Goal: Information Seeking & Learning: Learn about a topic

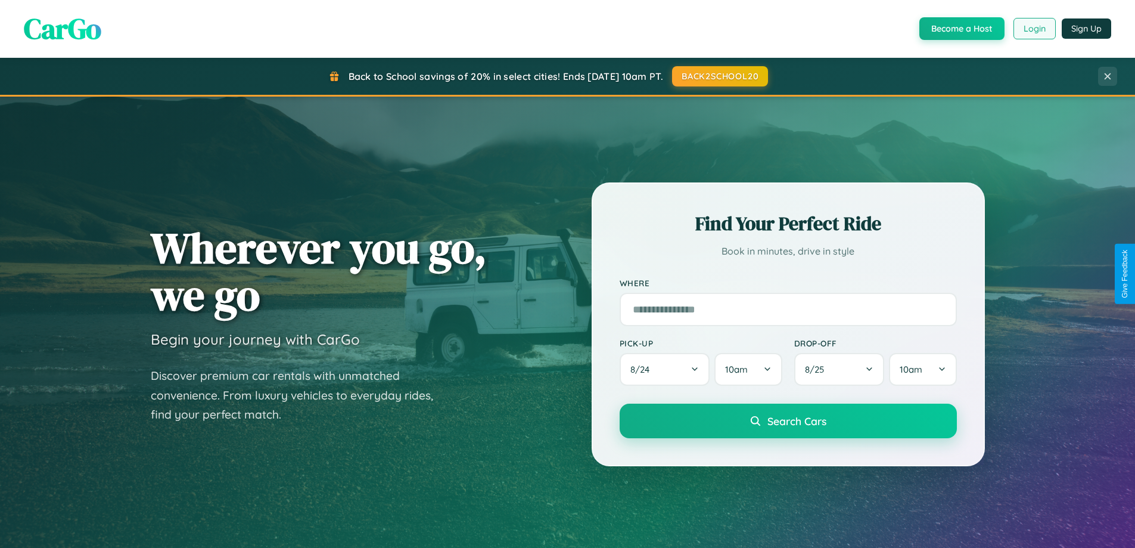
click at [1034, 29] on button "Login" at bounding box center [1035, 28] width 42 height 21
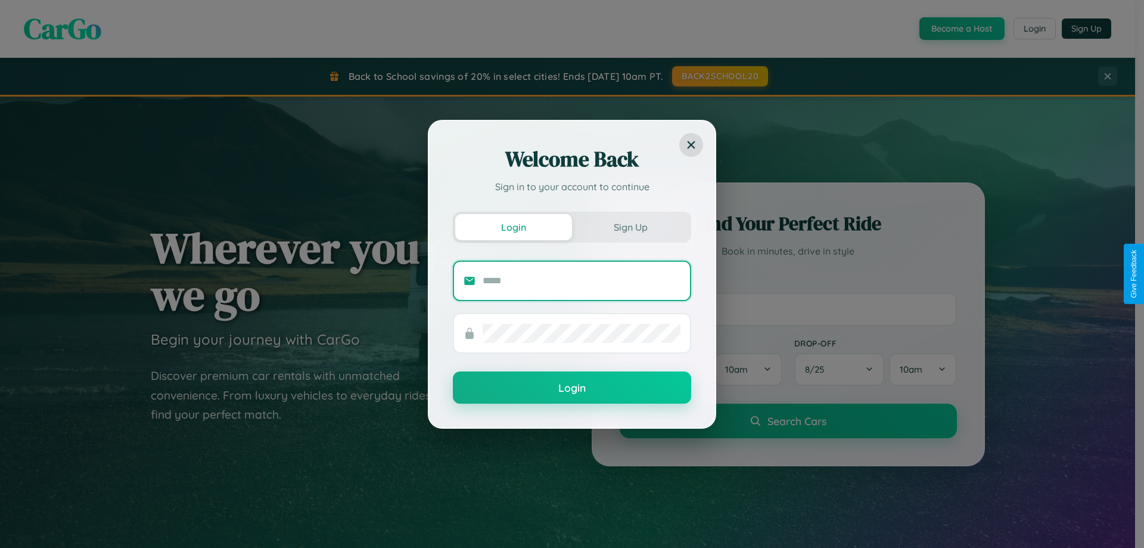
click at [582, 280] on input "text" at bounding box center [582, 280] width 198 height 19
type input "**********"
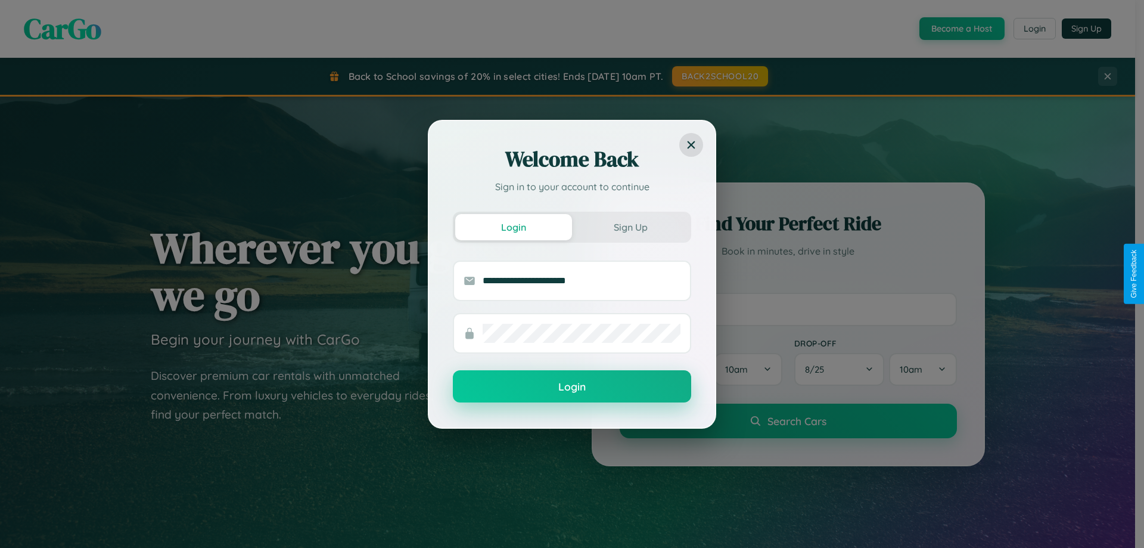
click at [572, 387] on button "Login" at bounding box center [572, 386] width 238 height 32
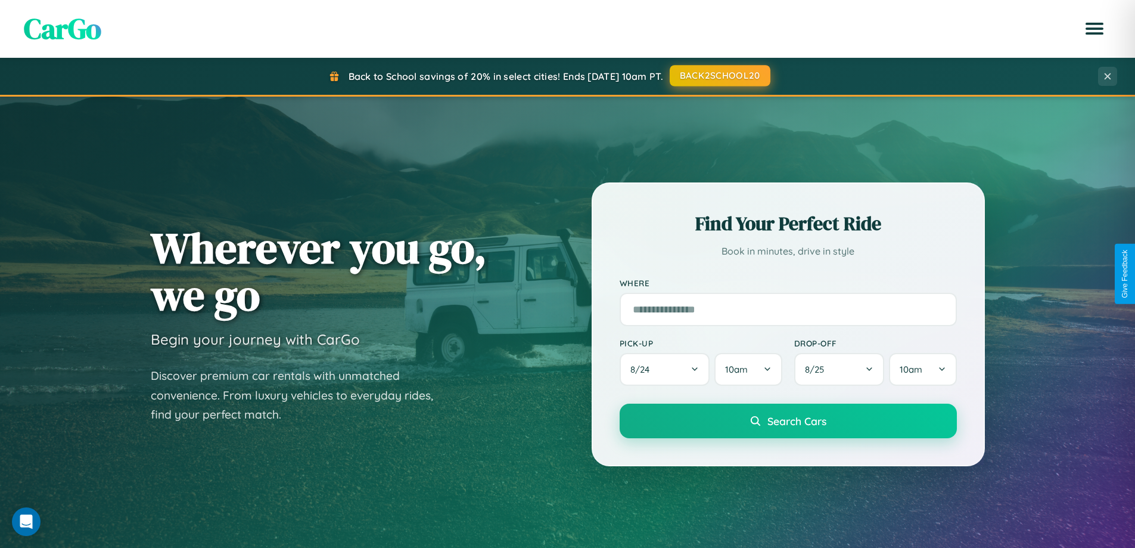
click at [719, 76] on button "BACK2SCHOOL20" at bounding box center [720, 75] width 101 height 21
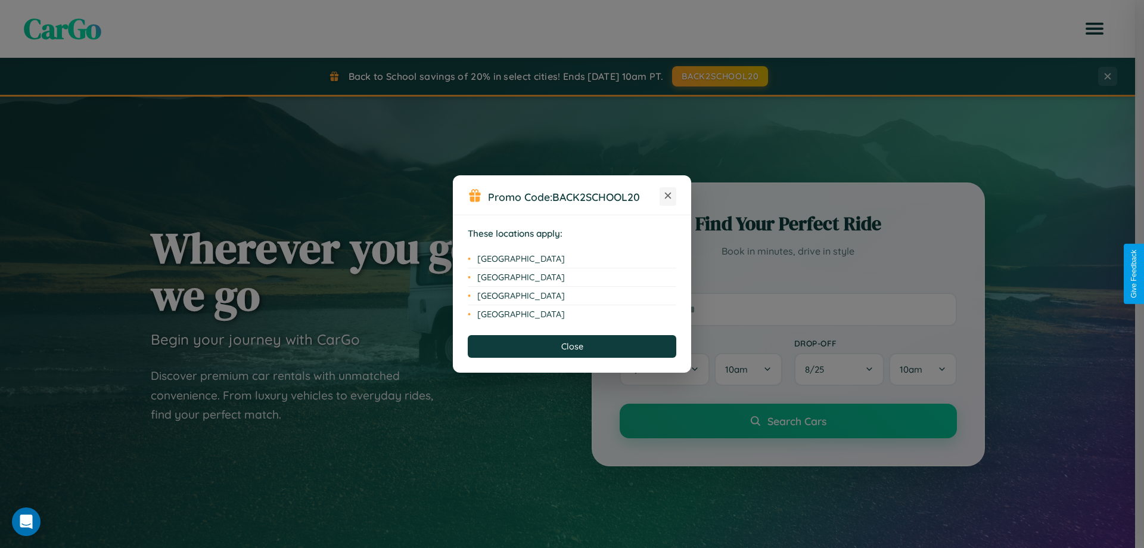
click at [668, 196] on icon at bounding box center [668, 196] width 7 height 7
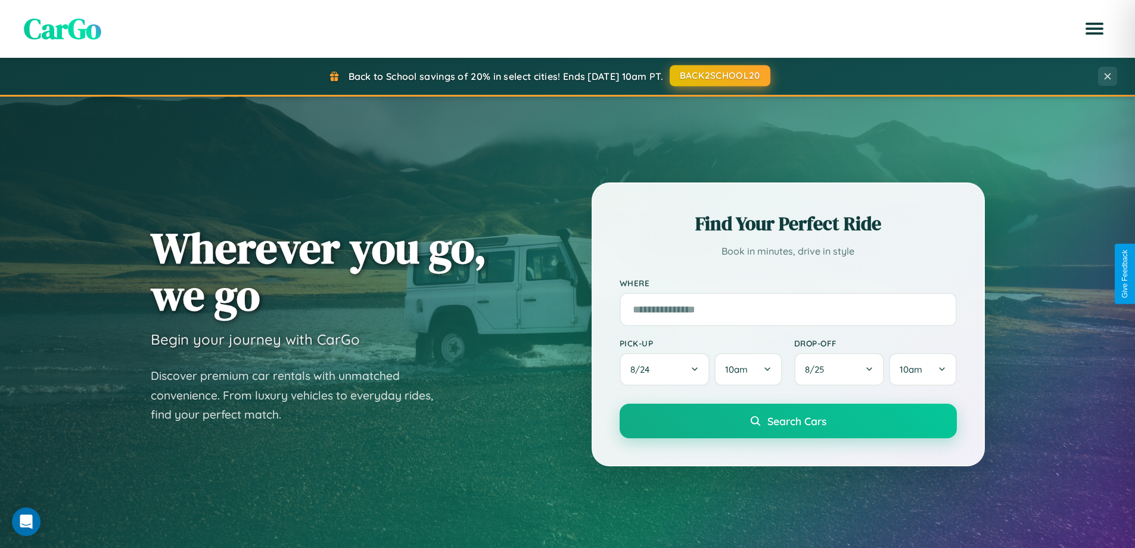
click at [719, 76] on button "BACK2SCHOOL20" at bounding box center [720, 75] width 101 height 21
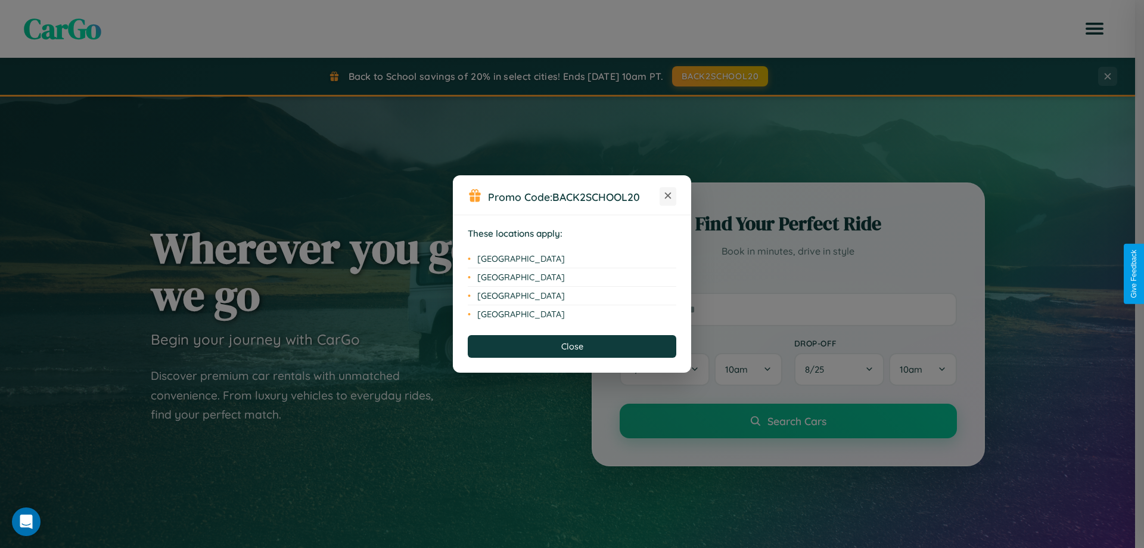
click at [668, 196] on icon at bounding box center [668, 196] width 7 height 7
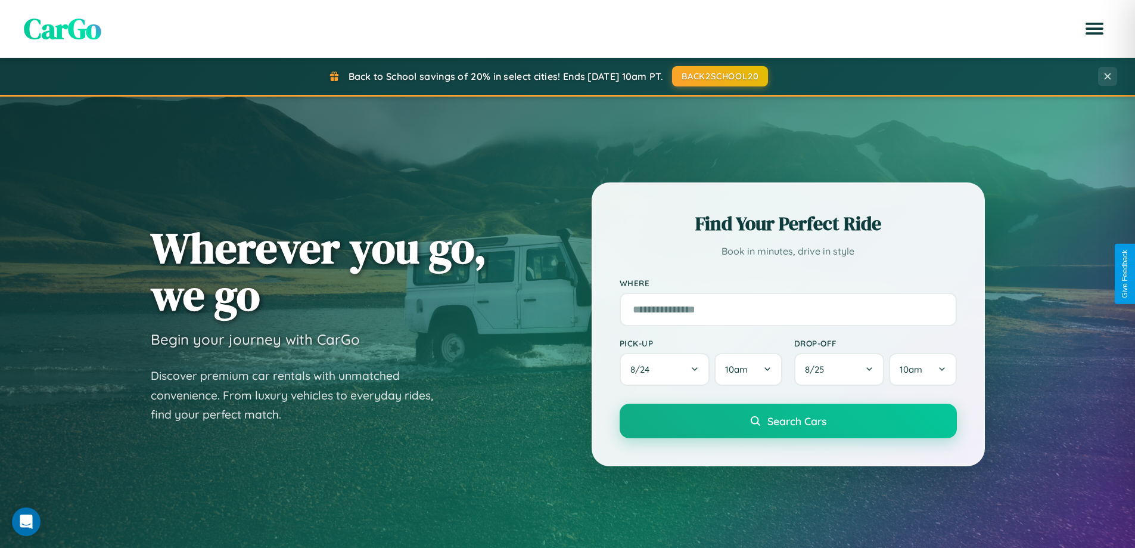
scroll to position [2293, 0]
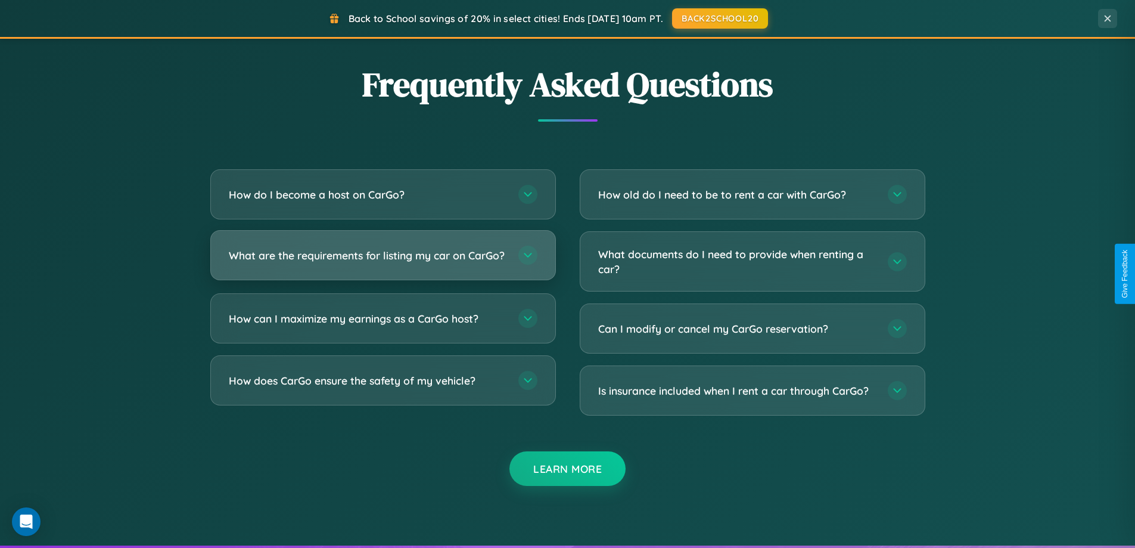
click at [383, 260] on h3 "What are the requirements for listing my car on CarGo?" at bounding box center [368, 255] width 278 height 15
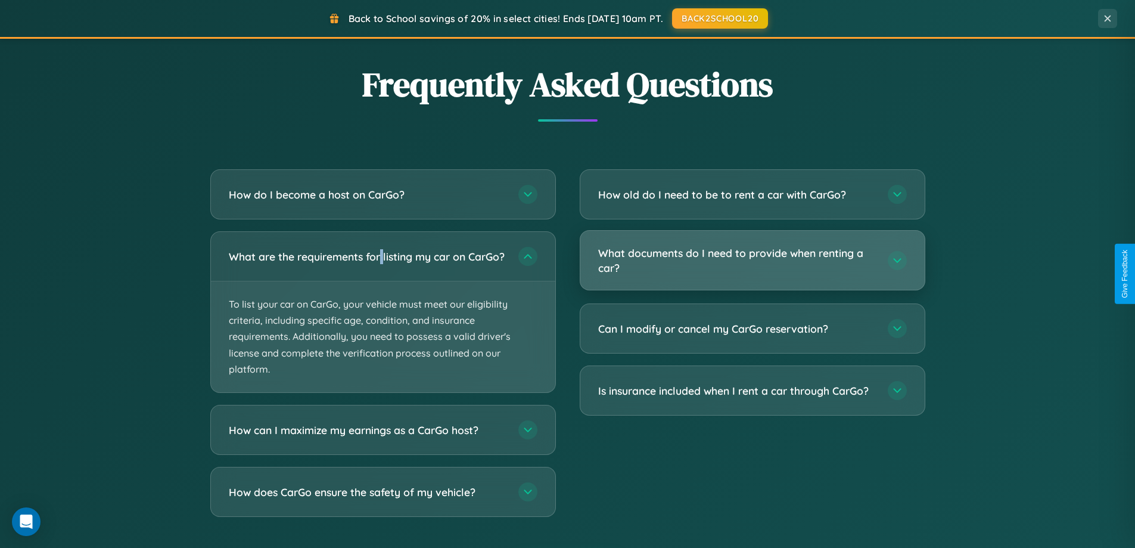
click at [752, 261] on h3 "What documents do I need to provide when renting a car?" at bounding box center [737, 260] width 278 height 29
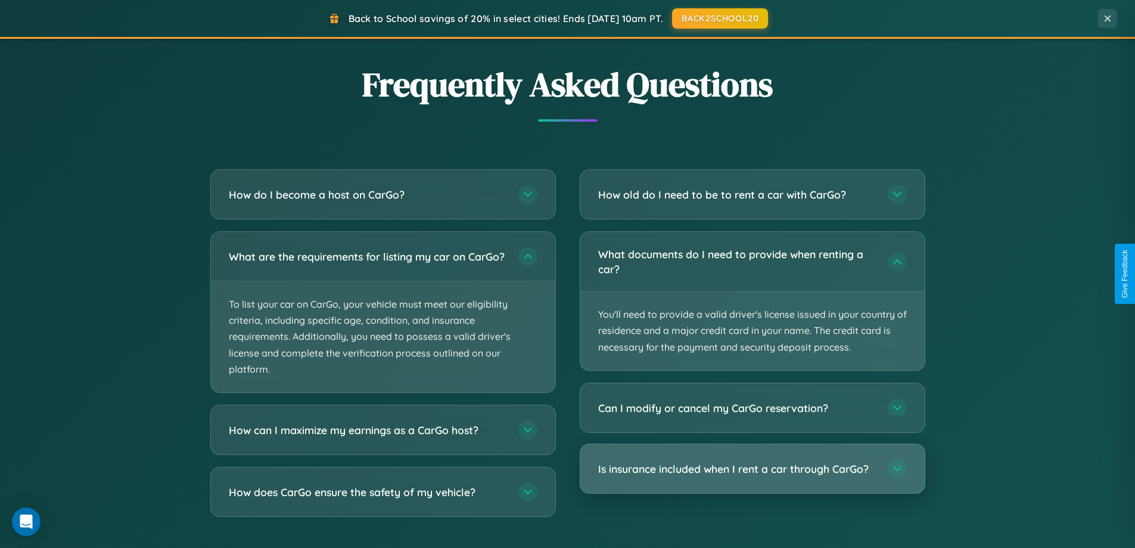
click at [752, 469] on h3 "Is insurance included when I rent a car through CarGo?" at bounding box center [737, 468] width 278 height 15
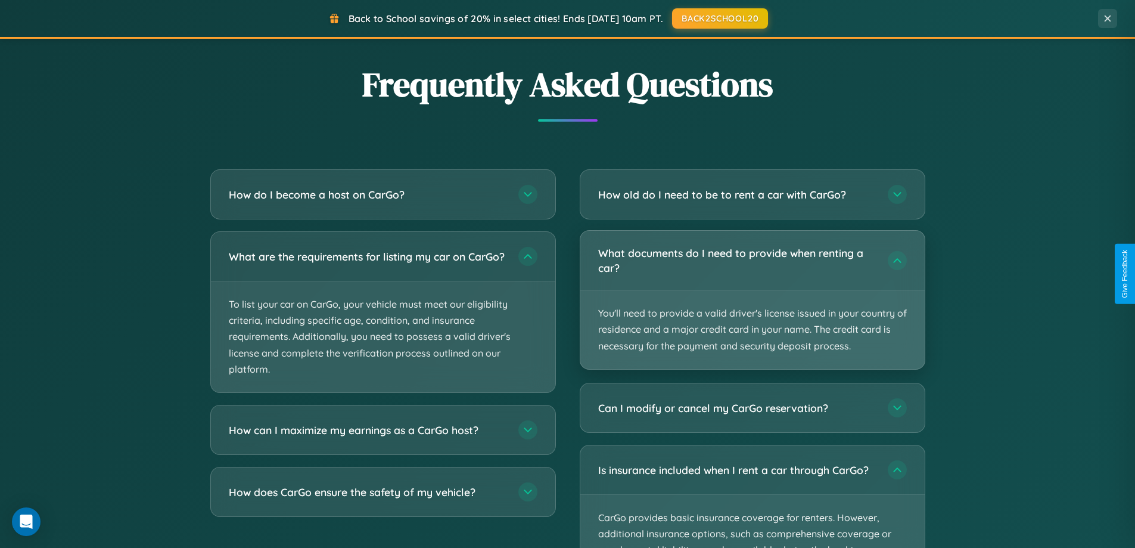
click at [752, 300] on p "You'll need to provide a valid driver's license issued in your country of resid…" at bounding box center [752, 329] width 344 height 79
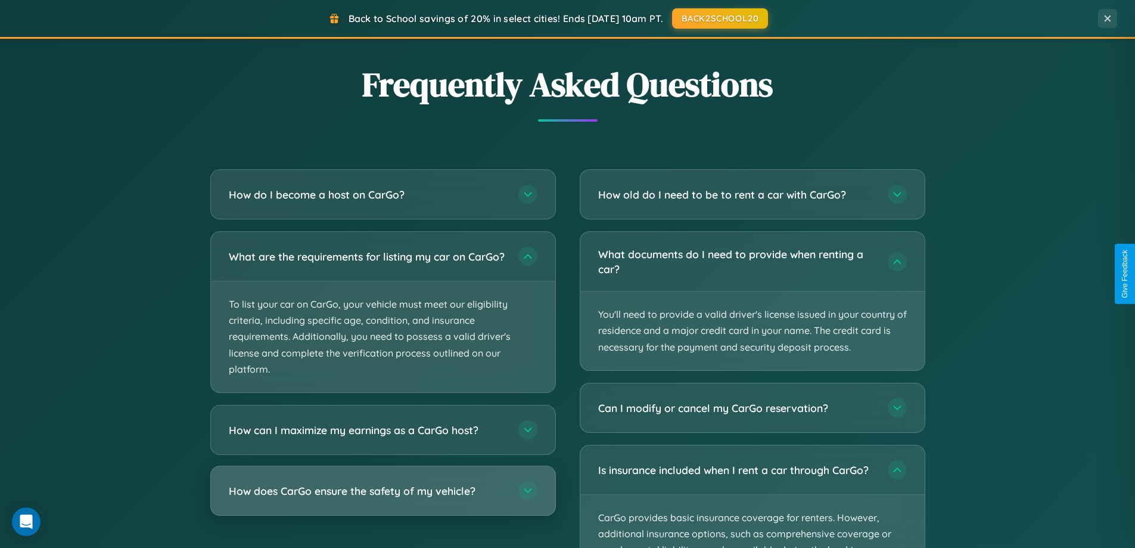
click at [383, 498] on h3 "How does CarGo ensure the safety of my vehicle?" at bounding box center [368, 490] width 278 height 15
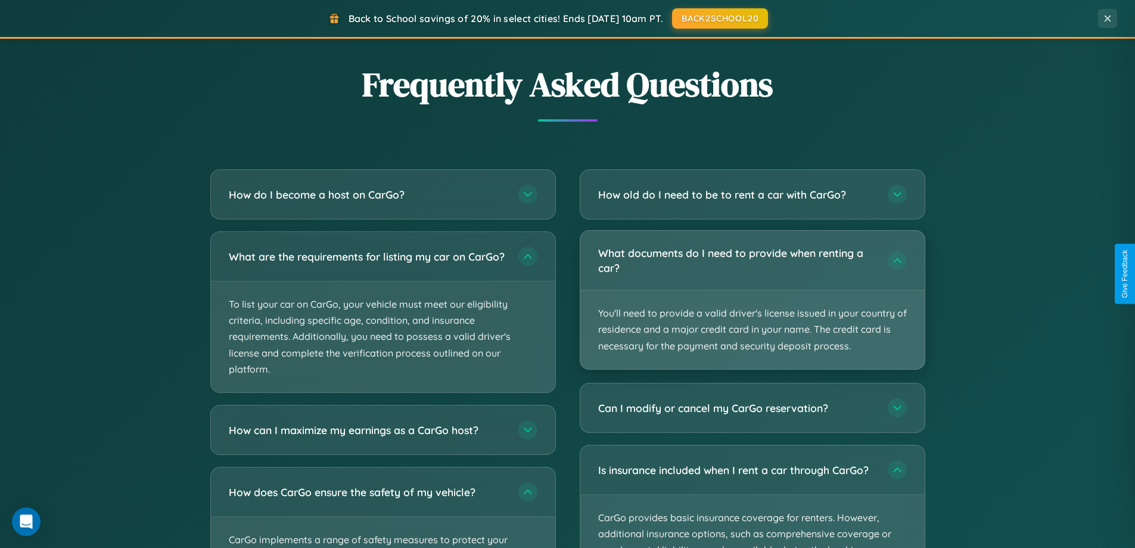
click at [752, 300] on p "You'll need to provide a valid driver's license issued in your country of resid…" at bounding box center [752, 329] width 344 height 79
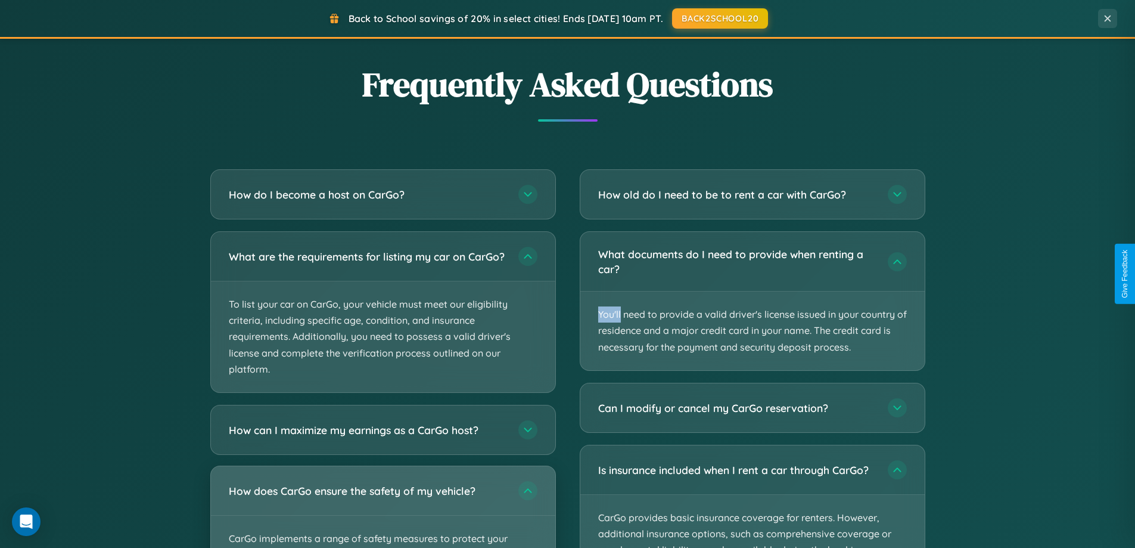
click at [383, 512] on div "How does CarGo ensure the safety of my vehicle?" at bounding box center [383, 490] width 344 height 49
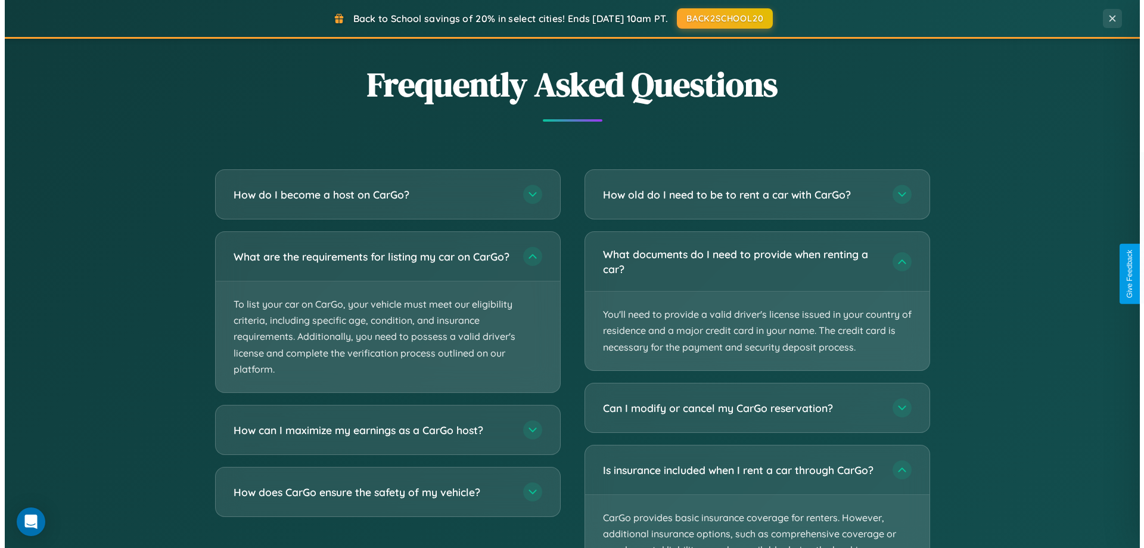
scroll to position [0, 0]
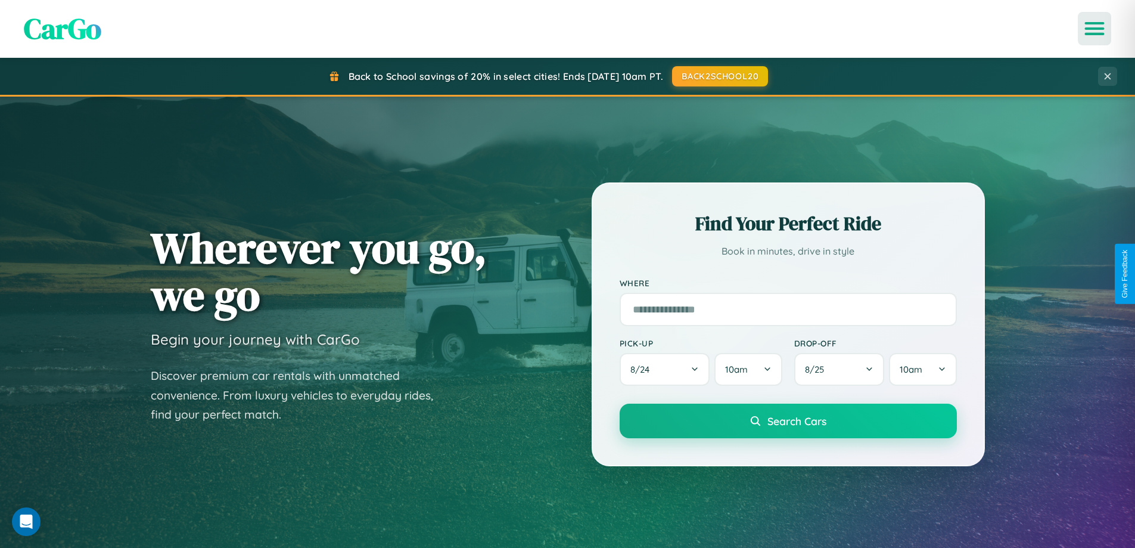
click at [1095, 29] on icon "Open menu" at bounding box center [1094, 28] width 17 height 11
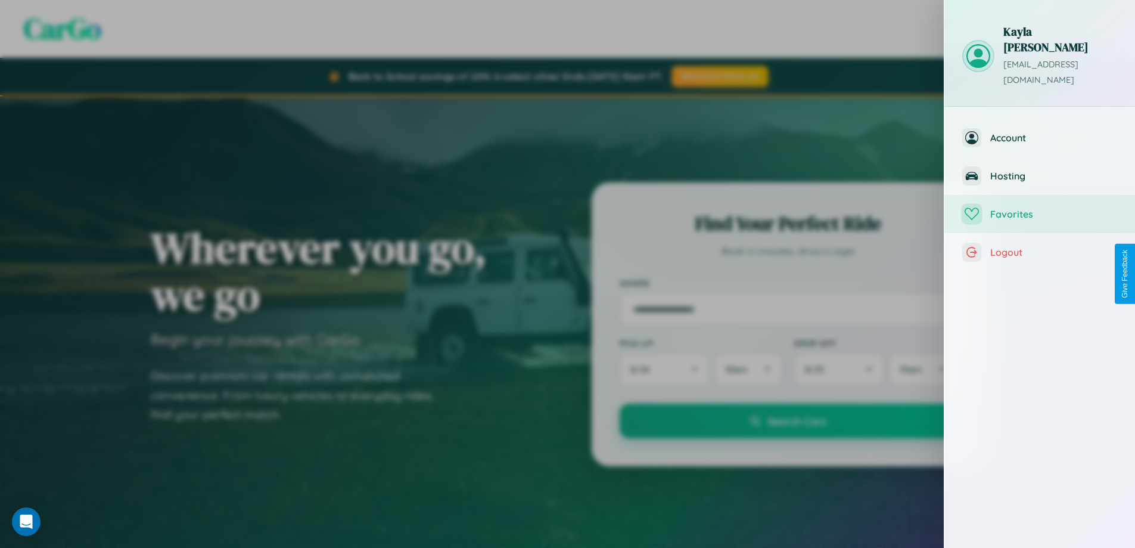
click at [1040, 208] on span "Favorites" at bounding box center [1054, 214] width 127 height 12
